Goal: Information Seeking & Learning: Learn about a topic

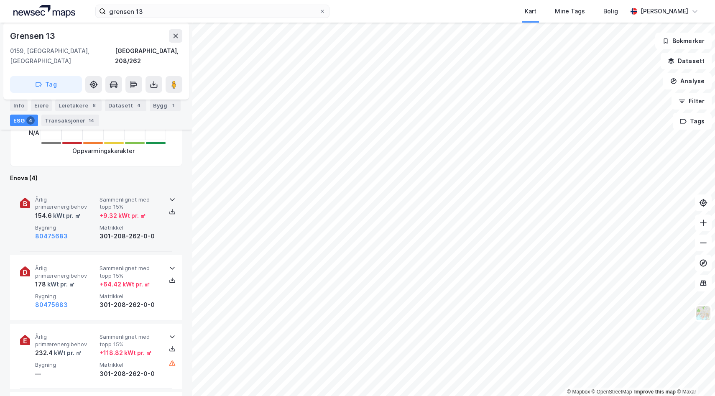
scroll to position [311, 0]
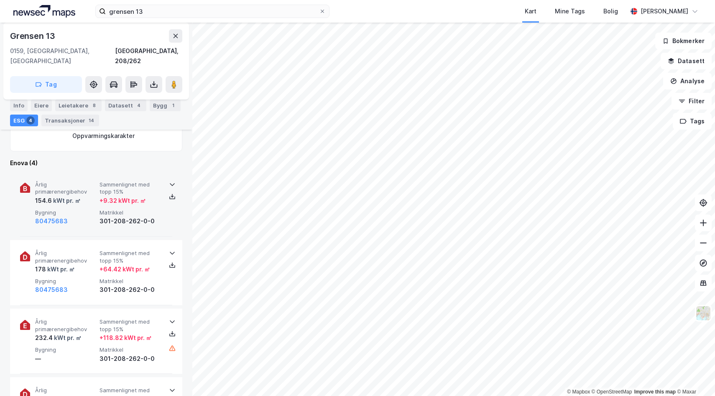
click at [125, 209] on span "Matrikkel" at bounding box center [130, 212] width 61 height 7
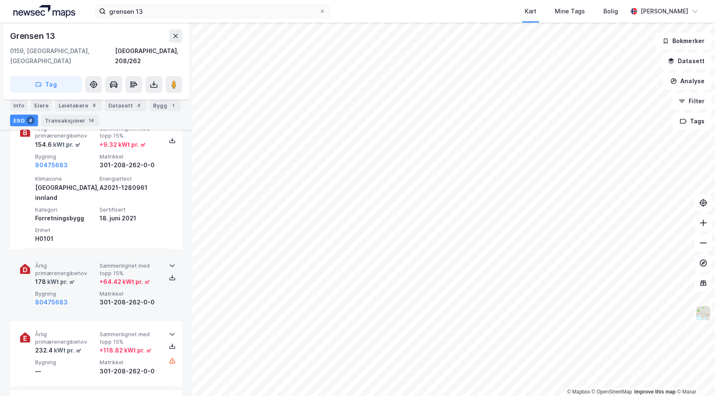
click at [131, 277] on div "+ 64.42 kWt pr. ㎡" at bounding box center [125, 282] width 51 height 10
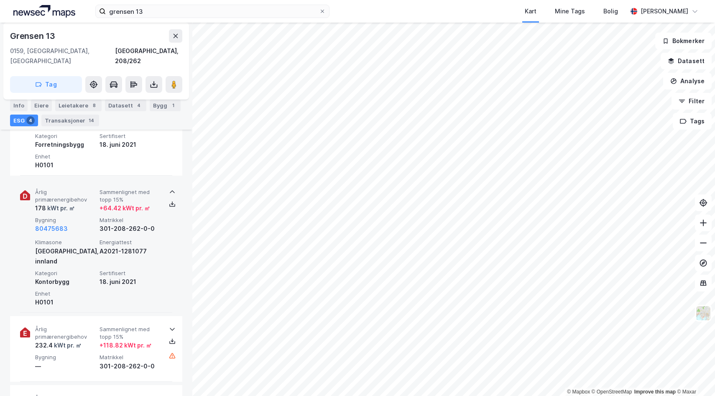
scroll to position [443, 0]
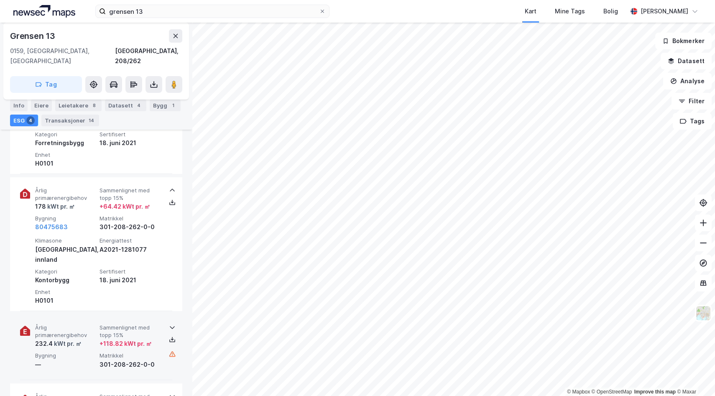
click at [124, 352] on span "Matrikkel" at bounding box center [130, 355] width 61 height 7
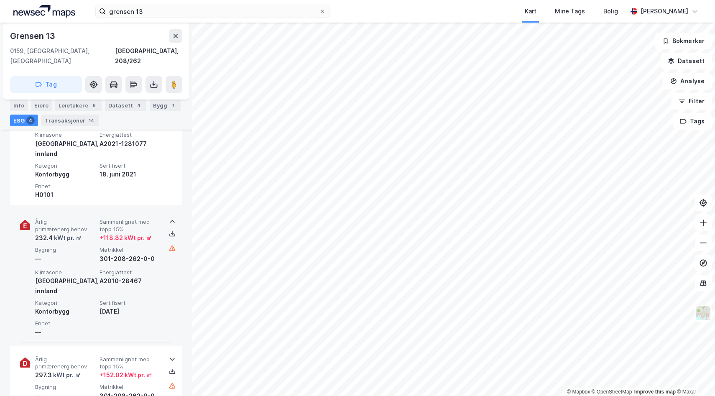
scroll to position [547, 0]
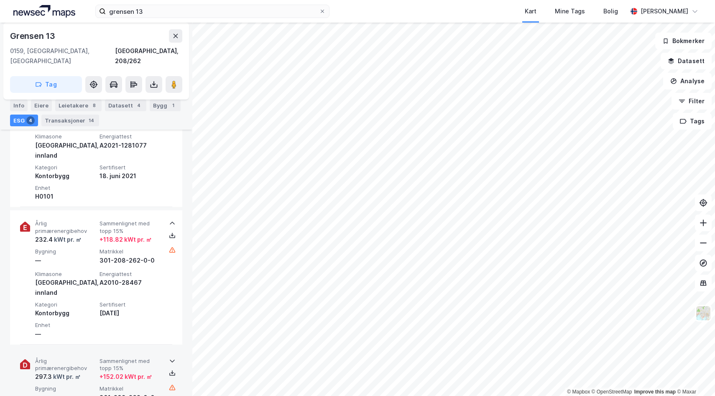
click at [125, 372] on div "+ 152.02 kWt pr. ㎡" at bounding box center [126, 377] width 53 height 10
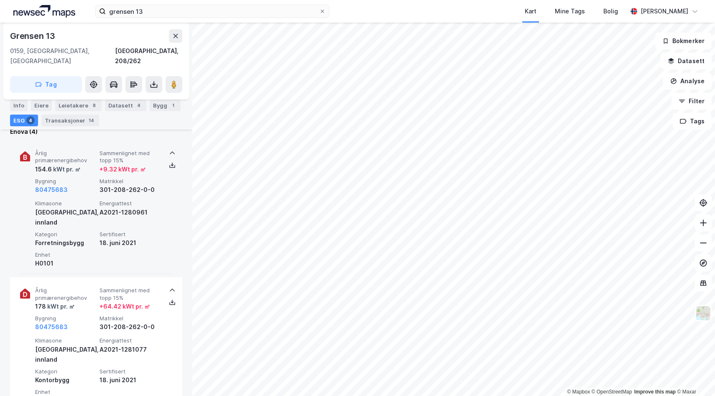
scroll to position [344, 0]
click at [169, 161] on icon at bounding box center [172, 164] width 7 height 7
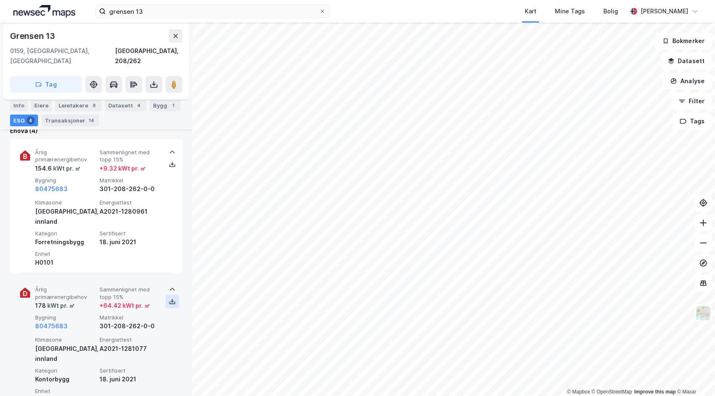
click at [169, 298] on icon at bounding box center [172, 301] width 7 height 7
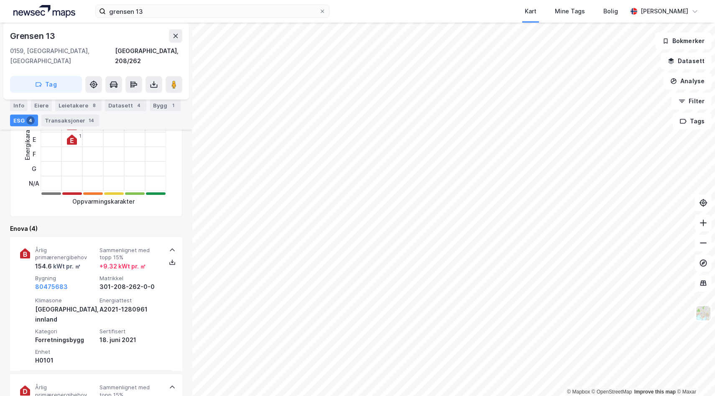
scroll to position [266, 0]
